Goal: Task Accomplishment & Management: Use online tool/utility

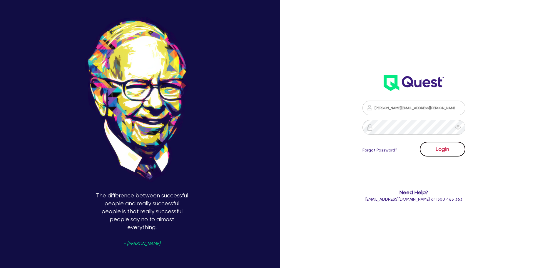
click at [449, 146] on button "Login" at bounding box center [443, 149] width 46 height 15
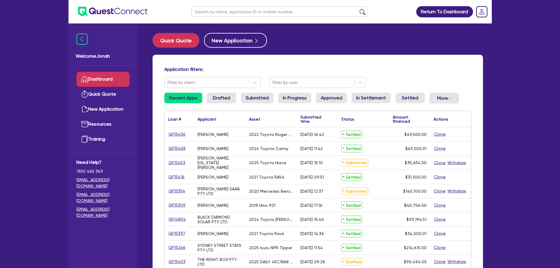
click at [228, 9] on input "text" at bounding box center [279, 11] width 176 height 10
type input "[PERSON_NAME]"
click at [358, 9] on button "submit" at bounding box center [362, 13] width 9 height 8
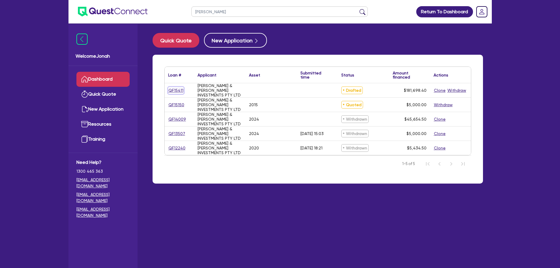
click at [179, 88] on link "QF15411" at bounding box center [176, 90] width 16 height 7
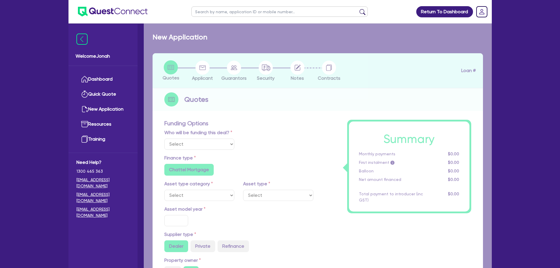
select select "Other"
radio input "false"
type input "180,000"
type input "3"
type input "5,450.95"
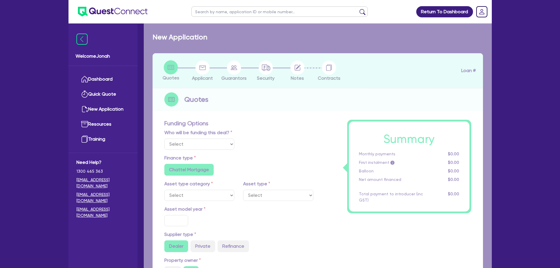
type input "7.99"
type input "949"
radio input "true"
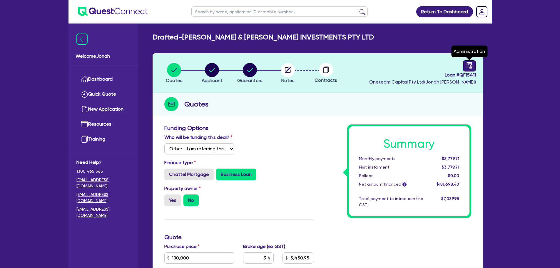
click at [469, 64] on icon "audit" at bounding box center [469, 65] width 6 height 6
select select "DRAFTED_NEW"
select select "Other"
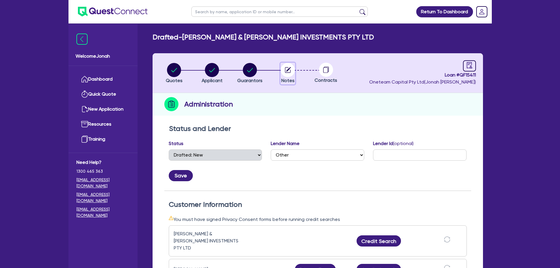
click at [284, 72] on circle "button" at bounding box center [288, 70] width 14 height 14
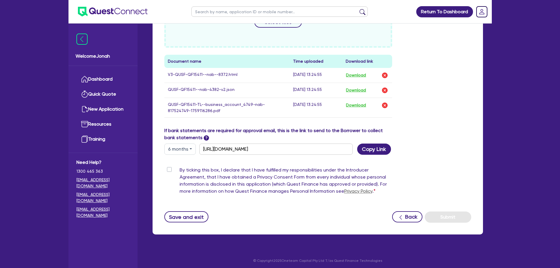
scroll to position [254, 0]
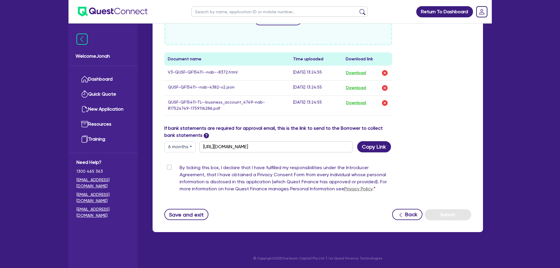
click at [186, 149] on button "6 months" at bounding box center [179, 146] width 31 height 11
click at [182, 161] on link "3 months" at bounding box center [188, 160] width 46 height 11
type input "[URL][DOMAIN_NAME]"
click at [366, 142] on button "Copy Link" at bounding box center [374, 146] width 34 height 11
click at [283, 153] on div "Supporting Notes Include the brief history on applicant/s and purpose of loan: …" at bounding box center [317, 45] width 307 height 349
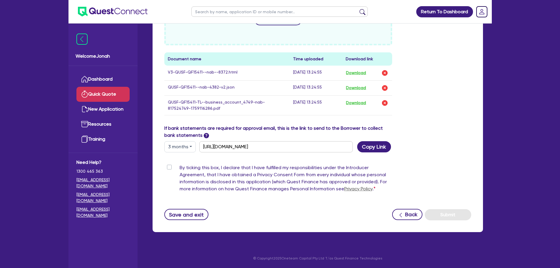
click at [104, 99] on link "Quick Quote" at bounding box center [102, 94] width 53 height 15
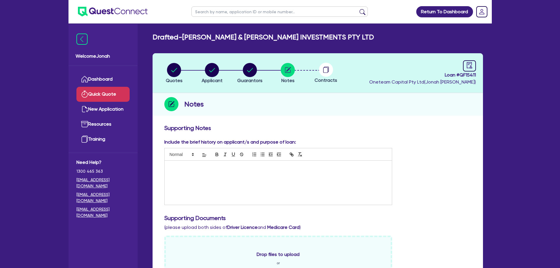
select select "Other"
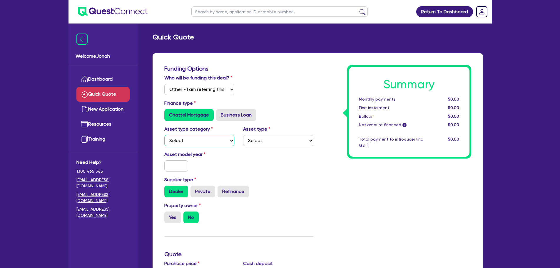
drag, startPoint x: 185, startPoint y: 144, endPoint x: 189, endPoint y: 144, distance: 4.1
click at [185, 144] on select "Select Cars and light trucks Primary assets Secondary assets Tertiary assets" at bounding box center [199, 140] width 70 height 11
select select "CARS_AND_LIGHT_TRUCKS"
click at [164, 135] on select "Select Cars and light trucks Primary assets Secondary assets Tertiary assets" at bounding box center [199, 140] width 70 height 11
click at [262, 140] on select "Select Passenger vehicles Vans and utes Light trucks up to 4.5 tonne" at bounding box center [278, 140] width 70 height 11
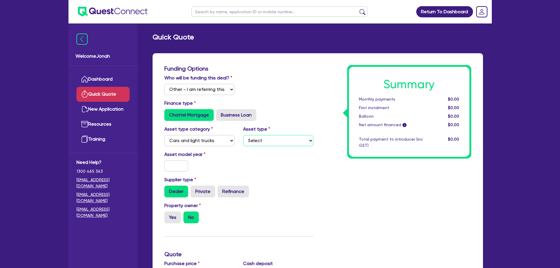
select select "PASSENGER_VEHICLES"
click at [243, 135] on select "Select Passenger vehicles Vans and utes Light trucks up to 4.5 tonne" at bounding box center [278, 140] width 70 height 11
click at [172, 166] on input "text" at bounding box center [176, 165] width 24 height 11
type input "2015"
click at [203, 189] on label "Private" at bounding box center [202, 191] width 25 height 12
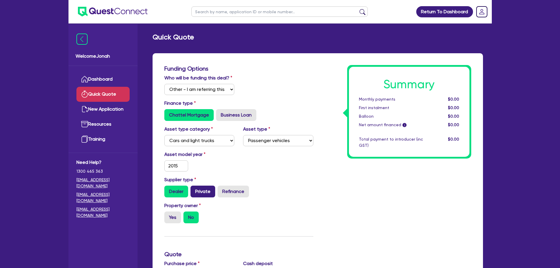
click at [194, 189] on input "Private" at bounding box center [192, 187] width 4 height 4
radio input "true"
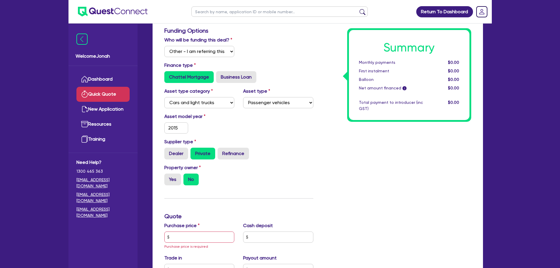
scroll to position [147, 0]
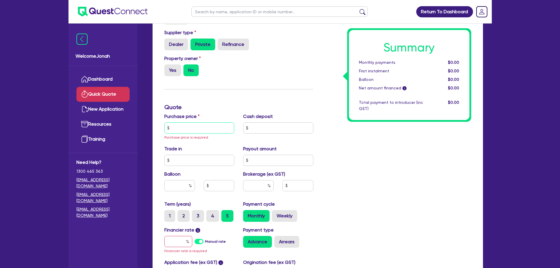
click at [205, 128] on input "text" at bounding box center [199, 127] width 70 height 11
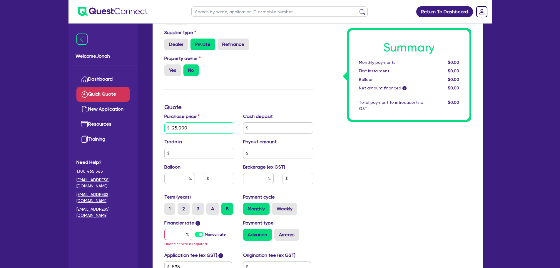
type input "25,000"
type input "5,000"
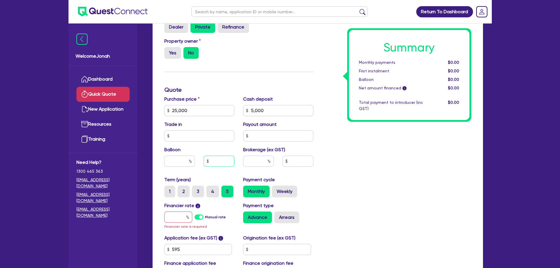
scroll to position [176, 0]
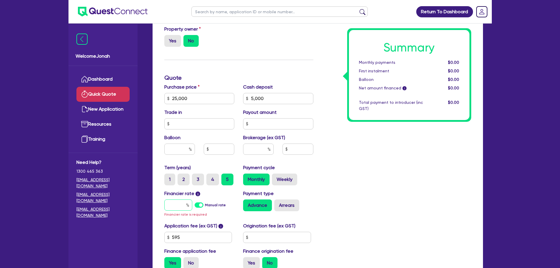
click at [173, 201] on input "text" at bounding box center [178, 204] width 28 height 11
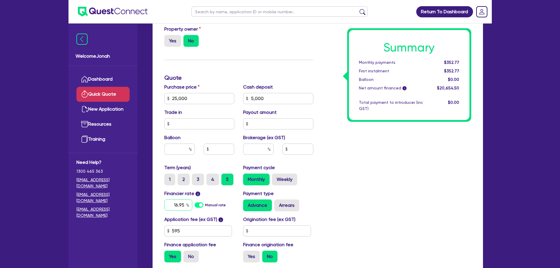
type input "16.95"
click at [373, 153] on div "Summary Monthly payments $352.77 First instalment $352.77 Balloon $0.00 Net amo…" at bounding box center [397, 78] width 158 height 378
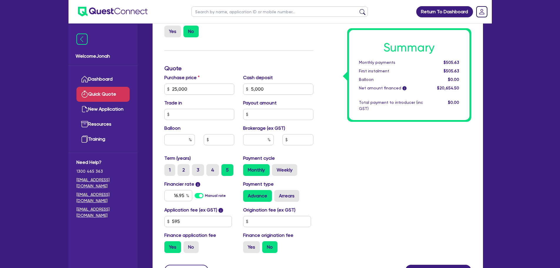
scroll to position [182, 0]
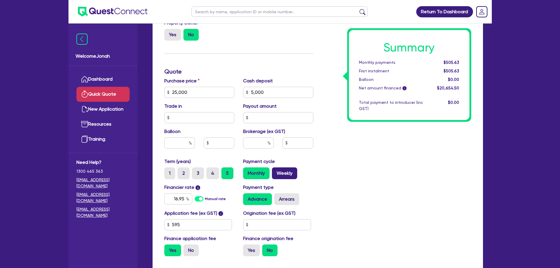
click at [286, 175] on label "Weekly" at bounding box center [284, 173] width 25 height 12
click at [276, 171] on input "Weekly" at bounding box center [274, 169] width 4 height 4
radio input "true"
click at [258, 172] on label "Monthly" at bounding box center [256, 173] width 26 height 12
click at [247, 171] on input "Monthly" at bounding box center [245, 169] width 4 height 4
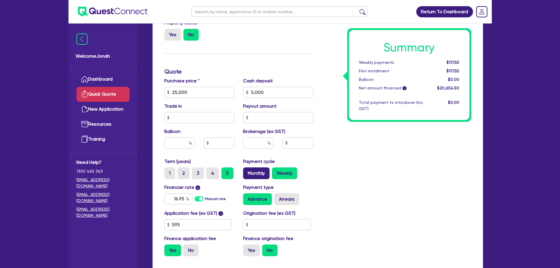
radio input "true"
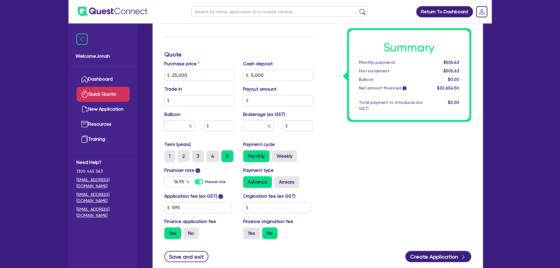
scroll to position [212, 0]
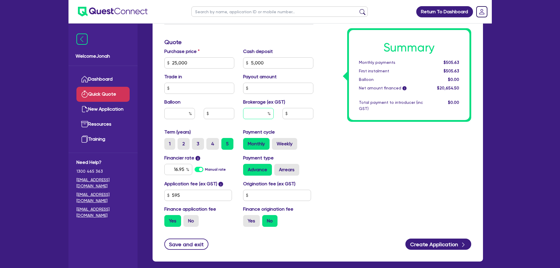
click at [263, 114] on input "text" at bounding box center [258, 113] width 31 height 11
type input "3"
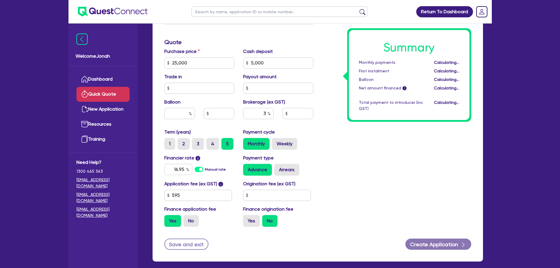
type input "619.64"
click at [348, 146] on div "Summary Monthly payments Calculating... First instalment Calculating... Balloon…" at bounding box center [397, 42] width 158 height 378
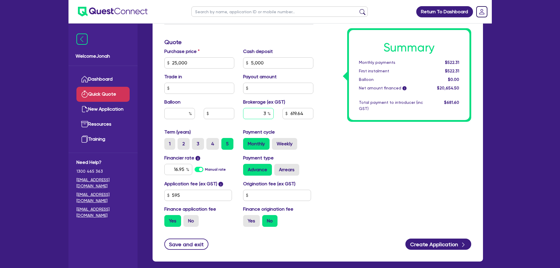
drag, startPoint x: 263, startPoint y: 115, endPoint x: 270, endPoint y: 114, distance: 6.5
click at [270, 114] on div "3" at bounding box center [258, 113] width 31 height 11
click at [290, 146] on label "Weekly" at bounding box center [284, 144] width 25 height 12
click at [276, 142] on input "Weekly" at bounding box center [274, 140] width 4 height 4
radio input "true"
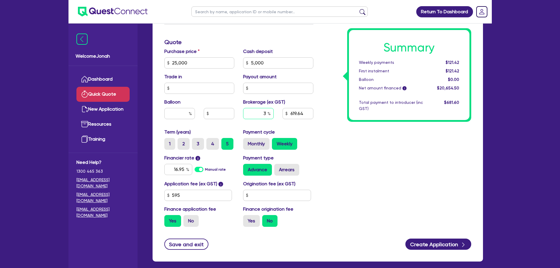
drag, startPoint x: 262, startPoint y: 113, endPoint x: 278, endPoint y: 110, distance: 16.1
click at [277, 110] on div "3" at bounding box center [258, 116] width 39 height 16
type input "8"
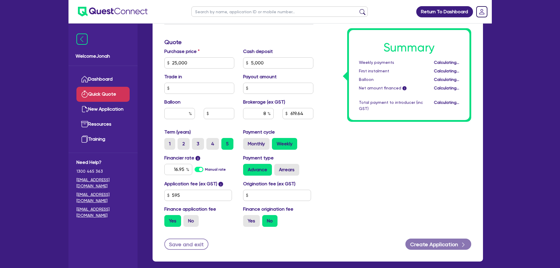
type input "1,652.36"
click at [363, 155] on div "Summary Weekly payments Calculating... First instalment Calculating... Balloon …" at bounding box center [397, 42] width 158 height 378
